Goal: Transaction & Acquisition: Purchase product/service

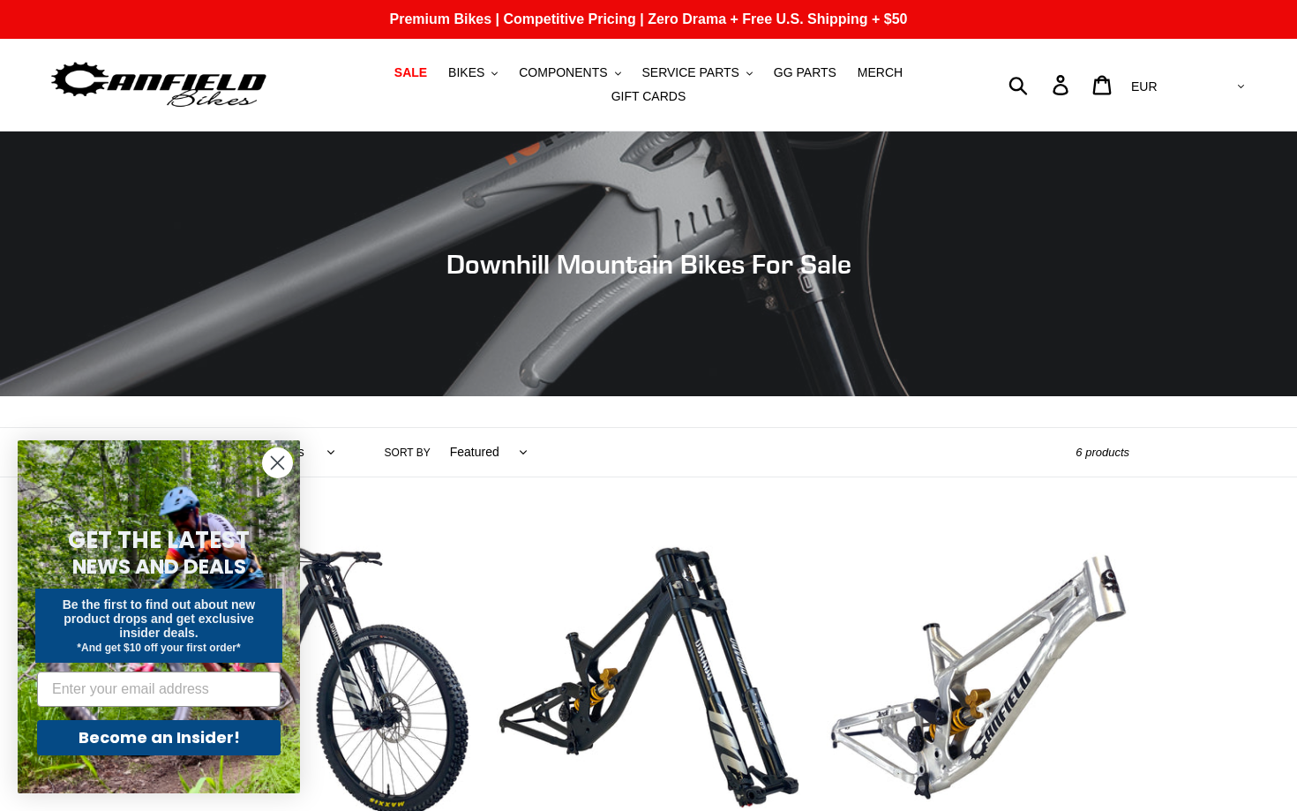
click at [275, 457] on circle "Close dialog" at bounding box center [277, 462] width 29 height 29
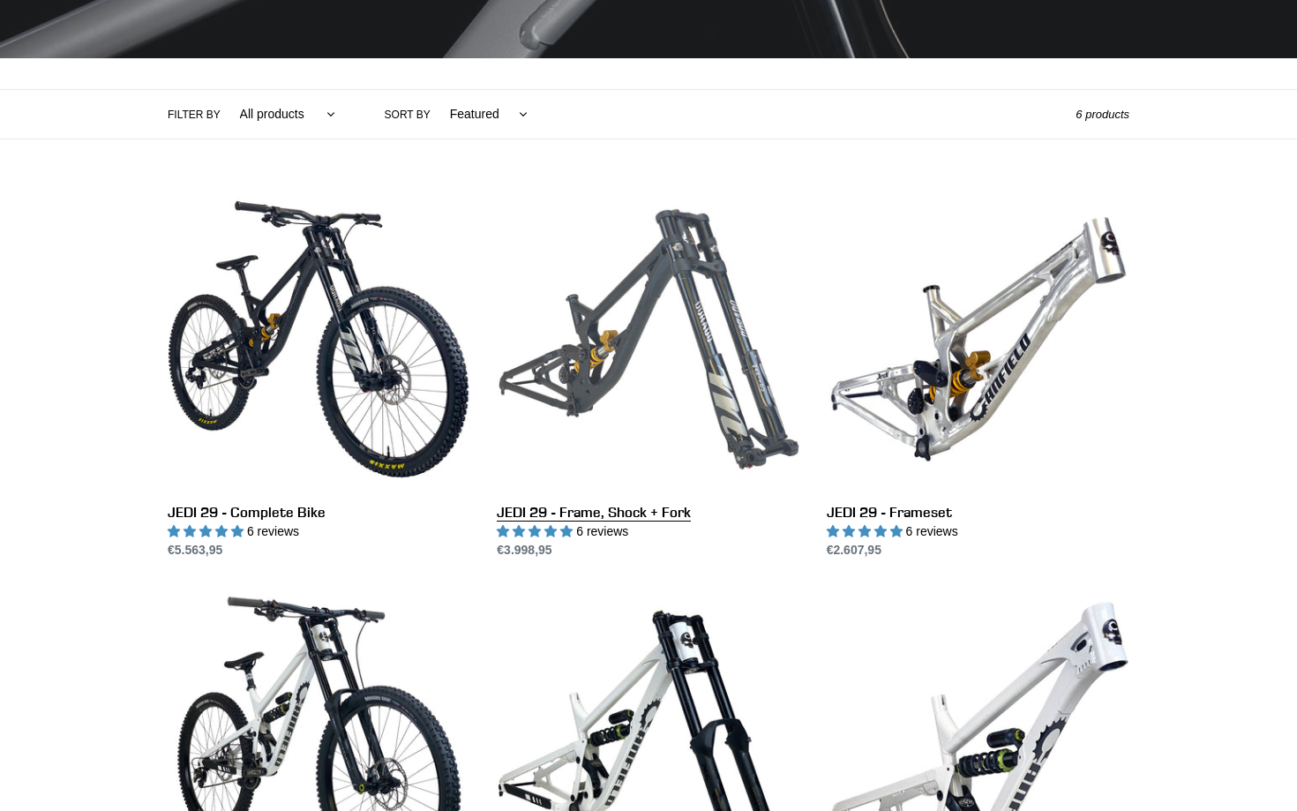
scroll to position [353, 0]
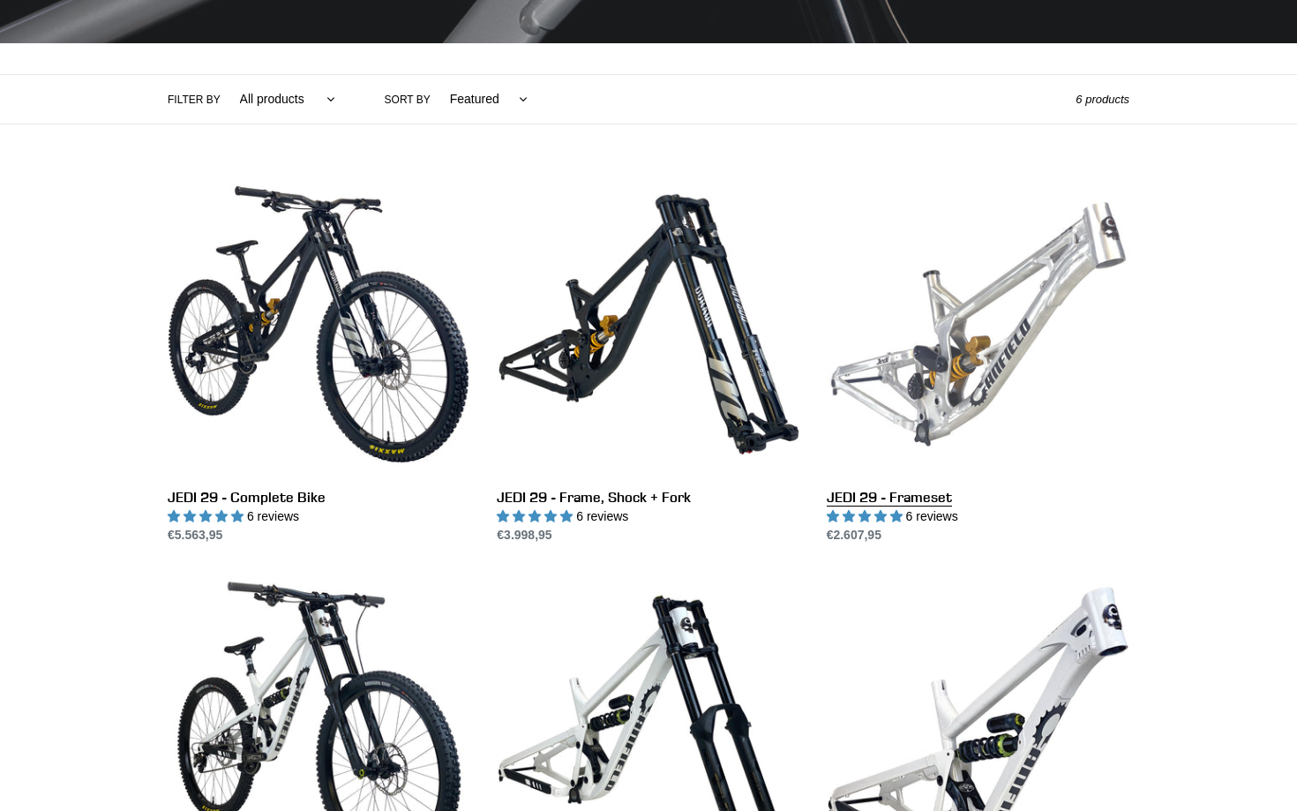
click at [925, 387] on link "JEDI 29 - Frameset" at bounding box center [978, 358] width 303 height 371
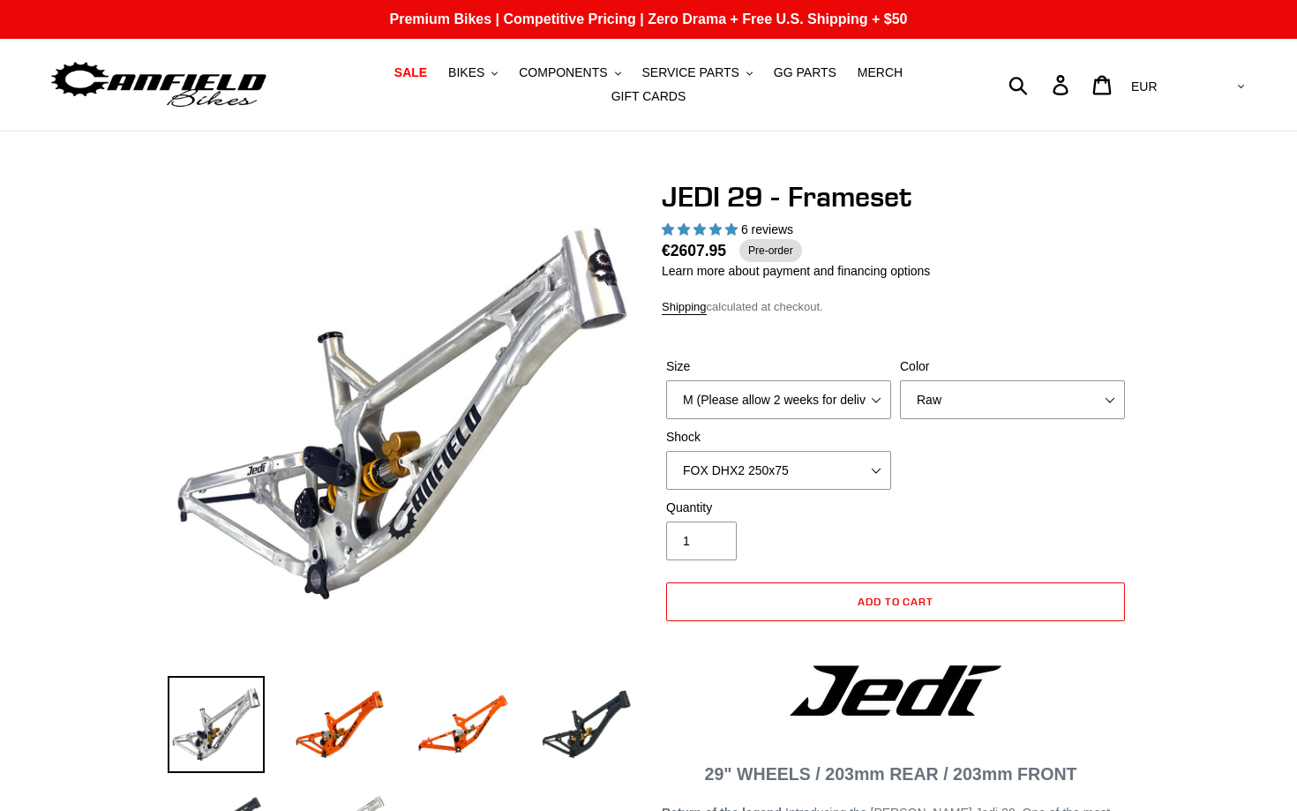
select select "highest-rating"
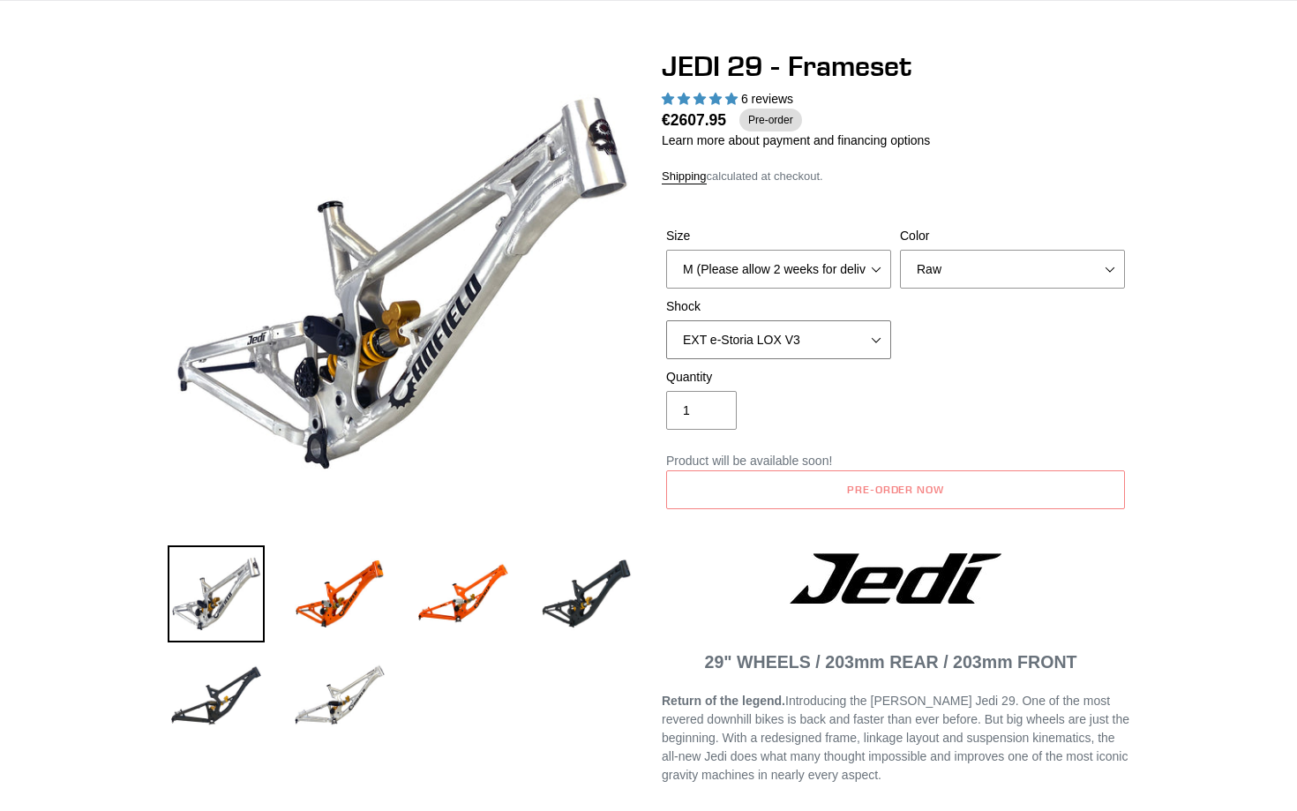
scroll to position [239, 0]
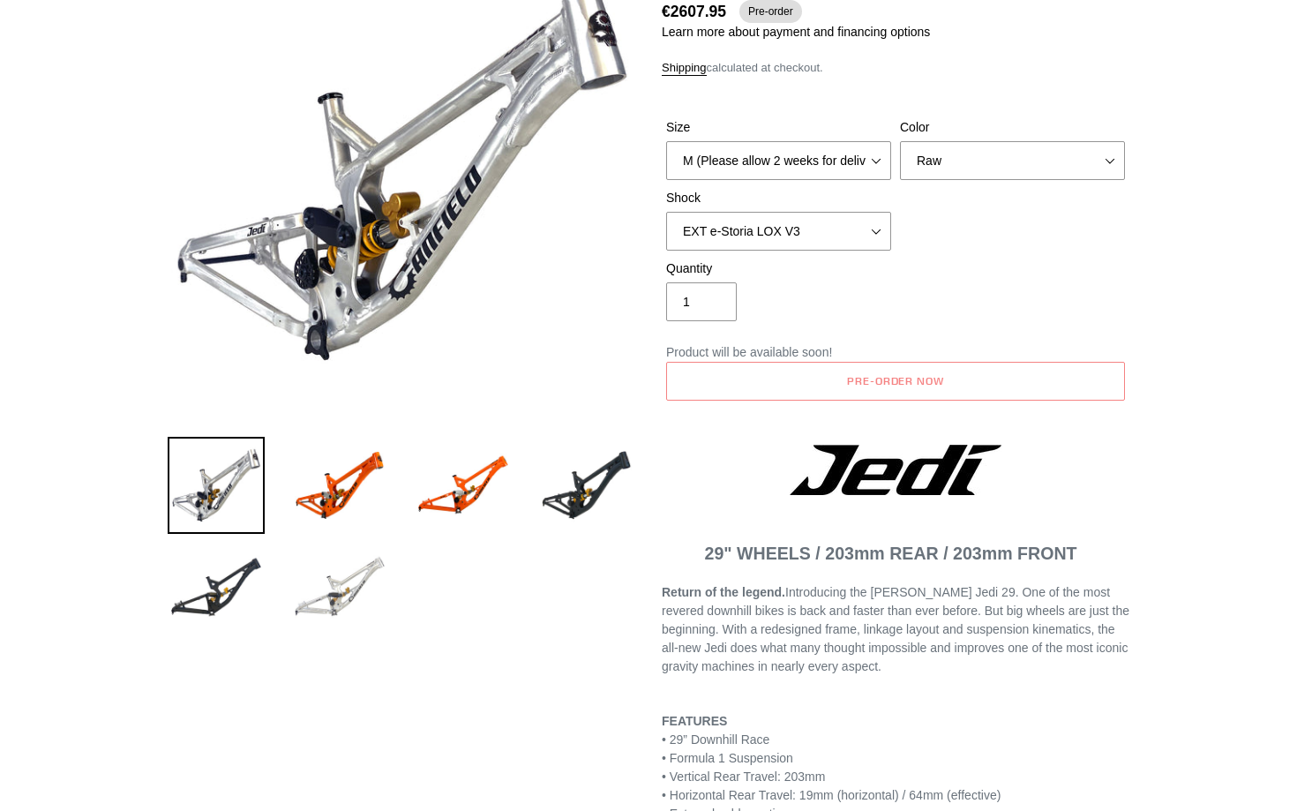
click at [337, 592] on img at bounding box center [339, 587] width 97 height 97
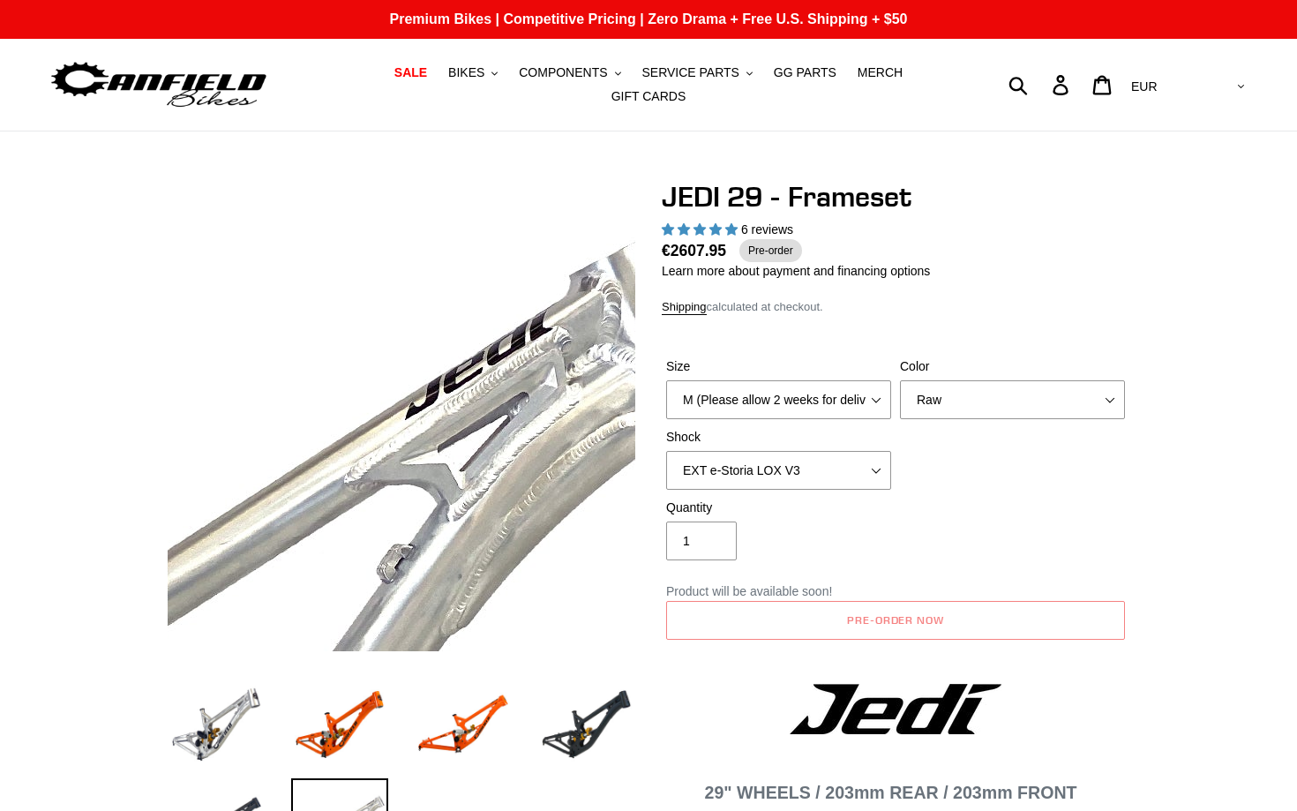
scroll to position [0, 0]
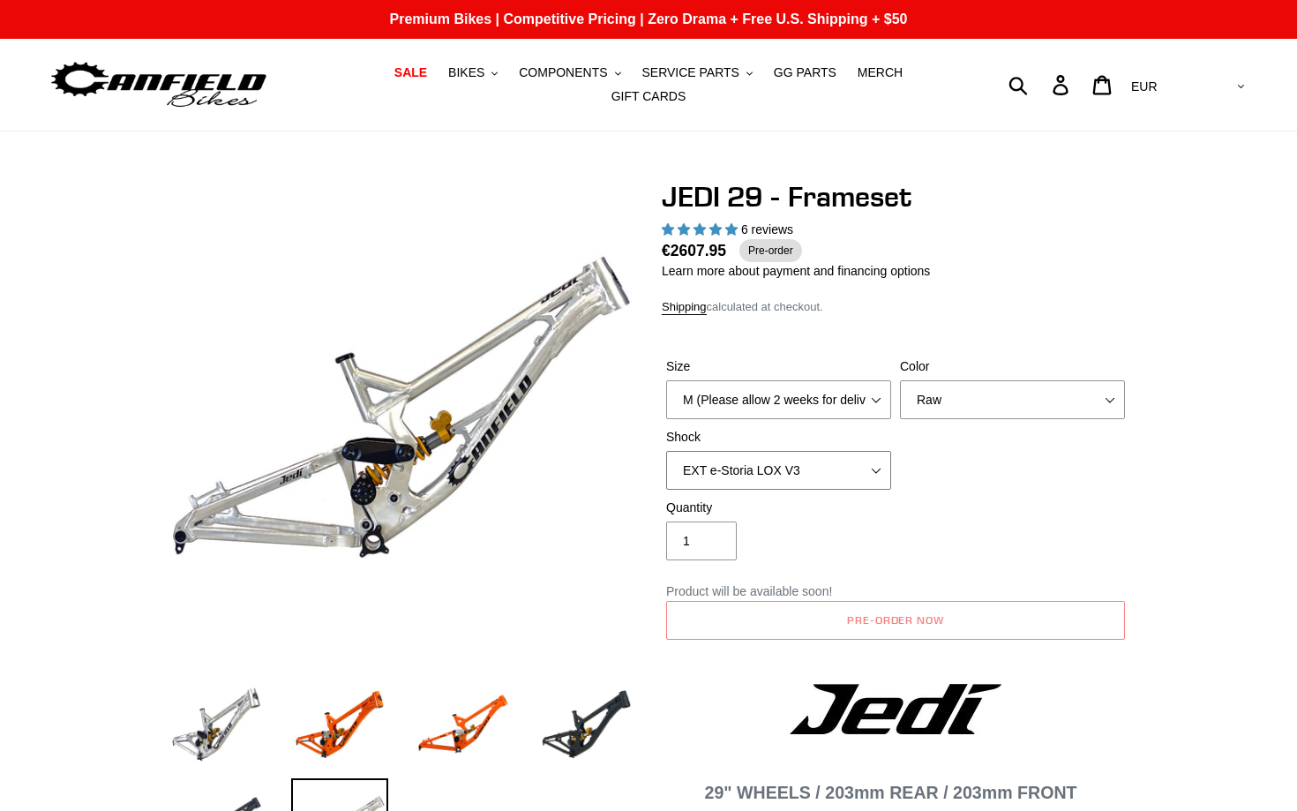
select select "RockShox Vivid Ultimate DH 250x75"
click at [808, 272] on link "Learn more about payment and financing options" at bounding box center [796, 271] width 268 height 14
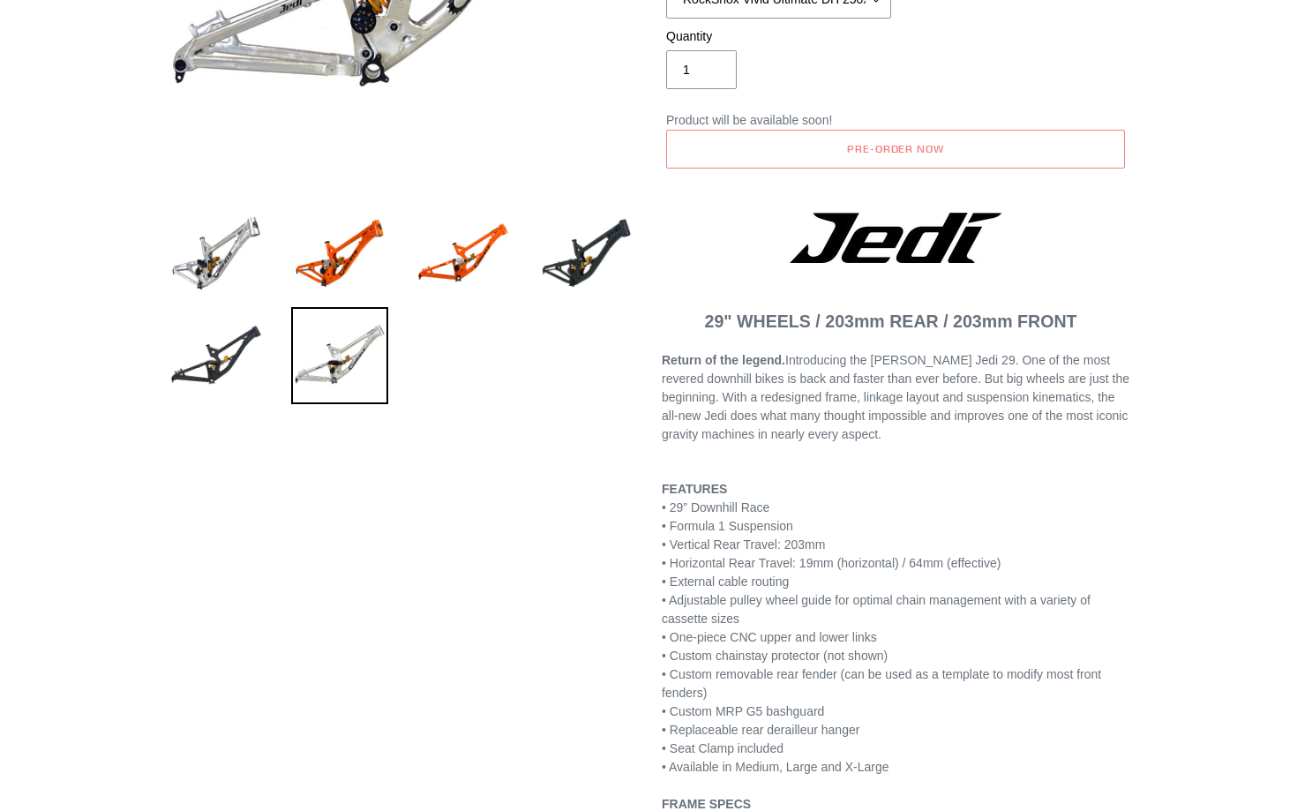
scroll to position [539, 0]
